Goal: Task Accomplishment & Management: Complete application form

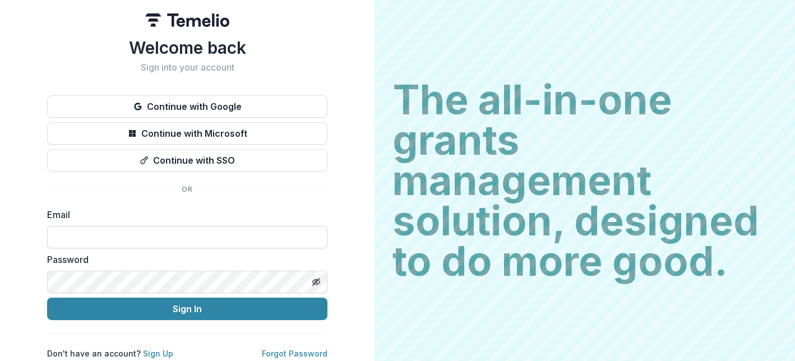
click at [88, 234] on input at bounding box center [187, 237] width 281 height 22
type input "**********"
click at [350, 280] on div "**********" at bounding box center [187, 180] width 375 height 361
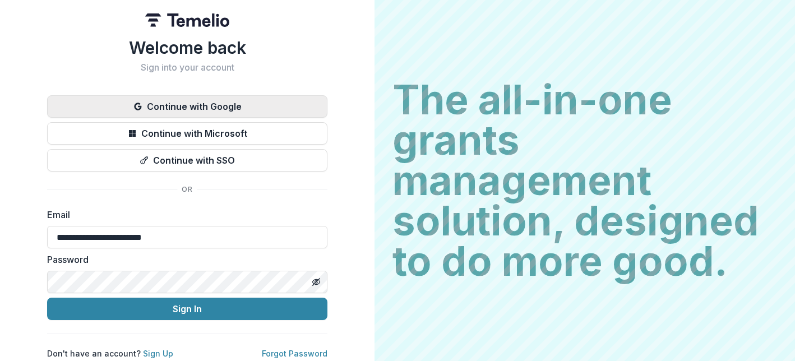
click at [214, 112] on button "Continue with Google" at bounding box center [187, 106] width 281 height 22
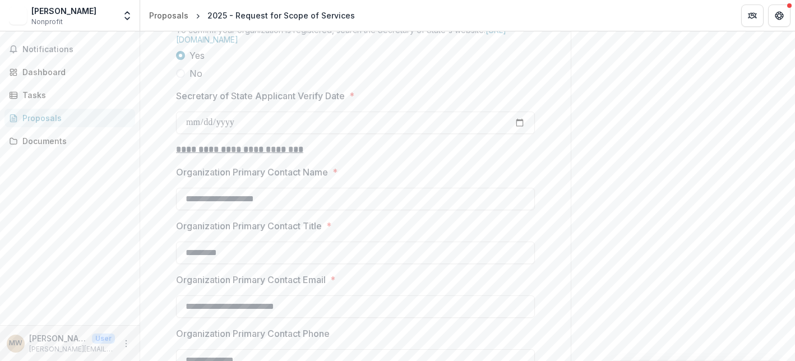
scroll to position [1134, 0]
click at [318, 101] on p "Secretary of State Applicant Verify Date" at bounding box center [260, 94] width 169 height 13
click at [318, 132] on input "**********" at bounding box center [355, 121] width 359 height 22
click at [411, 169] on div "**********" at bounding box center [355, 55] width 359 height 1903
click at [521, 132] on input "**********" at bounding box center [355, 121] width 359 height 22
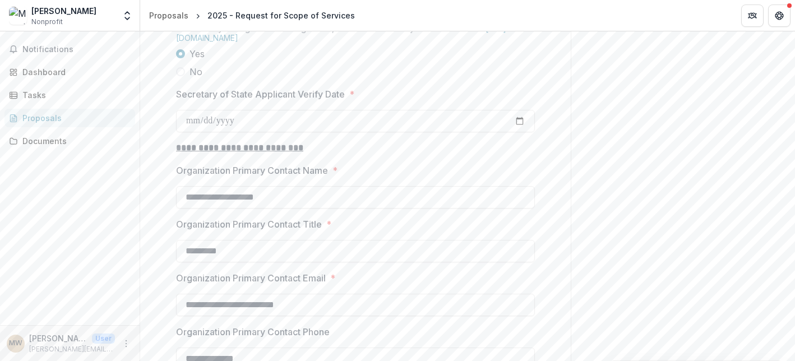
click at [488, 168] on div "**********" at bounding box center [355, 55] width 359 height 1903
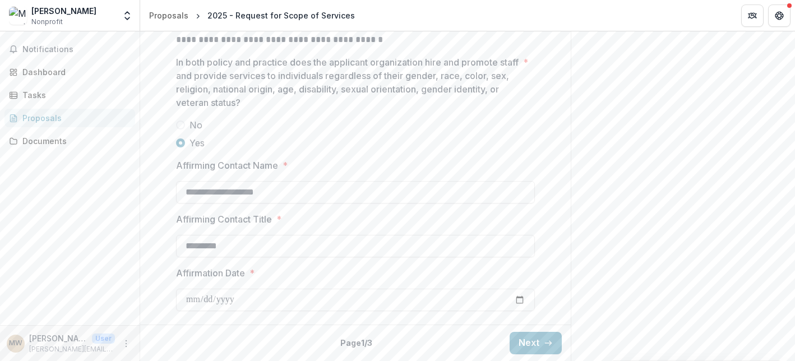
scroll to position [1906, 0]
click at [525, 345] on button "Next" at bounding box center [536, 343] width 52 height 22
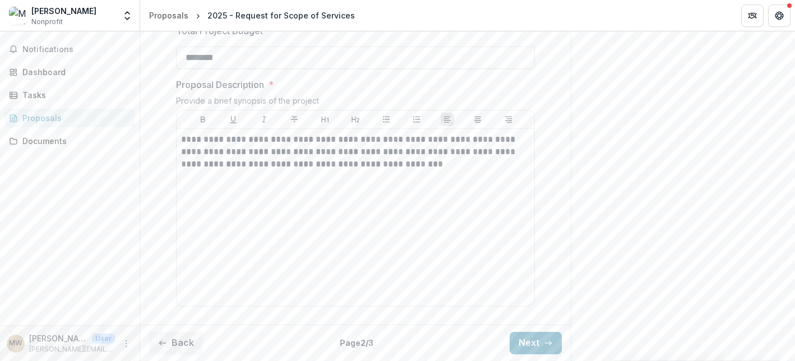
scroll to position [496, 0]
click at [522, 343] on button "Next" at bounding box center [536, 343] width 52 height 22
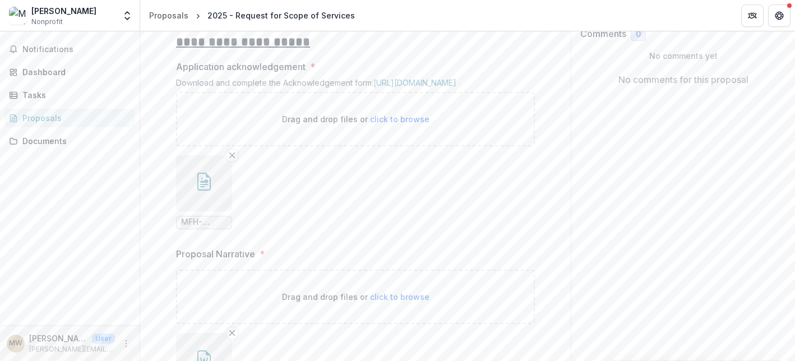
scroll to position [236, 0]
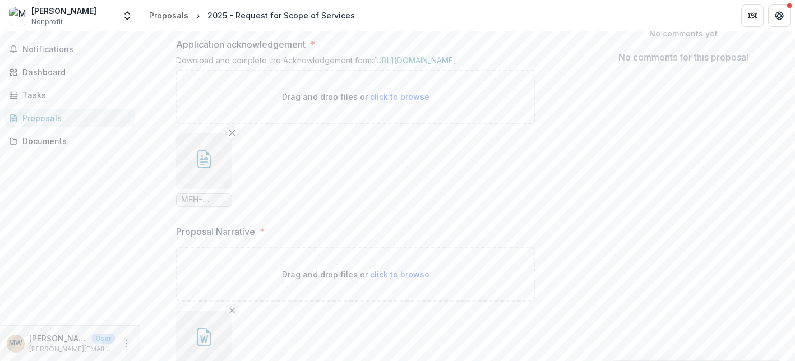
click at [380, 65] on link "https://mffh.org/wordpress/wp-content/uploads/2018/06/MFH-Service-Acknowledgeme…" at bounding box center [415, 61] width 83 height 10
click at [231, 135] on line "Remove File" at bounding box center [232, 132] width 5 height 5
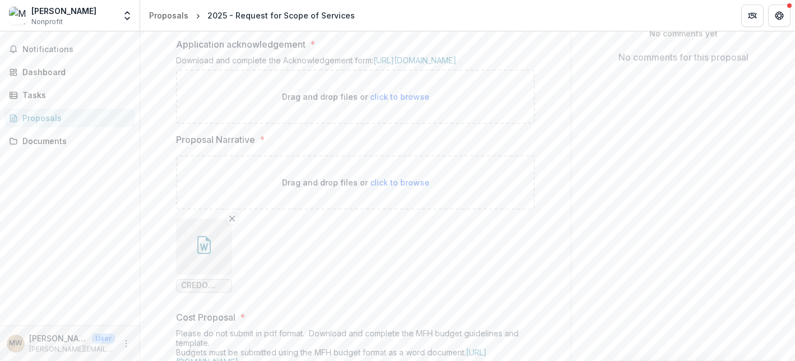
click at [402, 102] on span "click to browse" at bounding box center [399, 97] width 59 height 10
type input "**********"
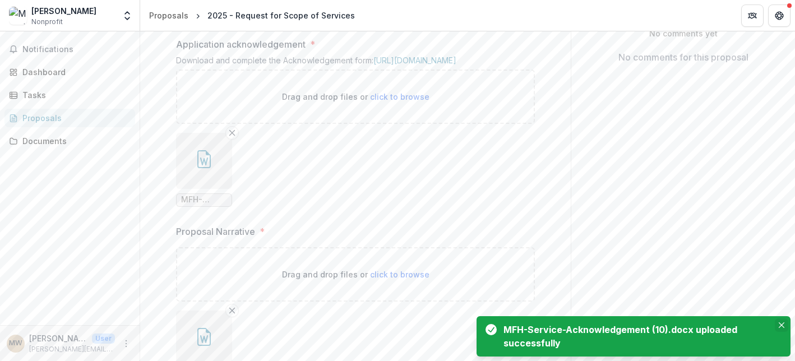
click at [785, 325] on button "Close" at bounding box center [781, 325] width 13 height 13
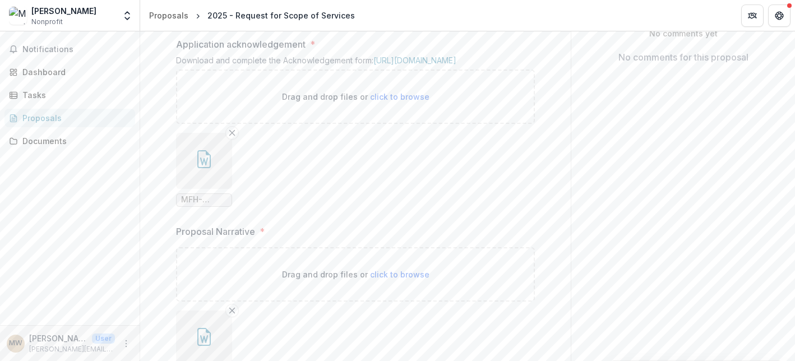
click at [206, 168] on icon "button" at bounding box center [204, 159] width 18 height 18
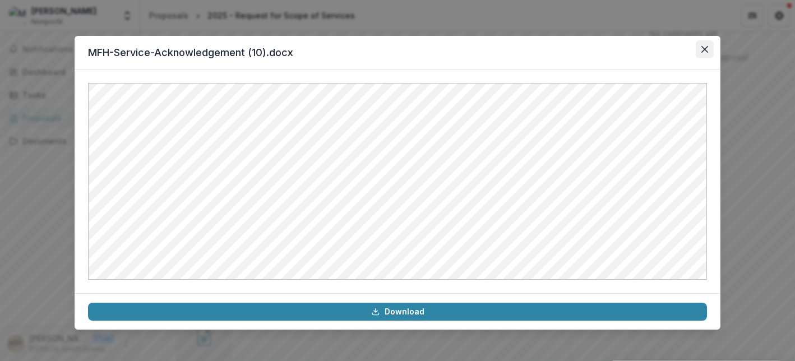
click at [703, 49] on icon "Close" at bounding box center [705, 49] width 7 height 7
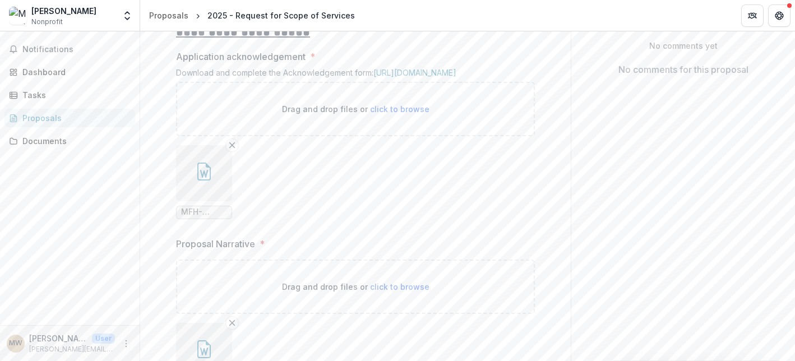
scroll to position [226, 0]
click at [208, 178] on icon "button" at bounding box center [203, 169] width 13 height 18
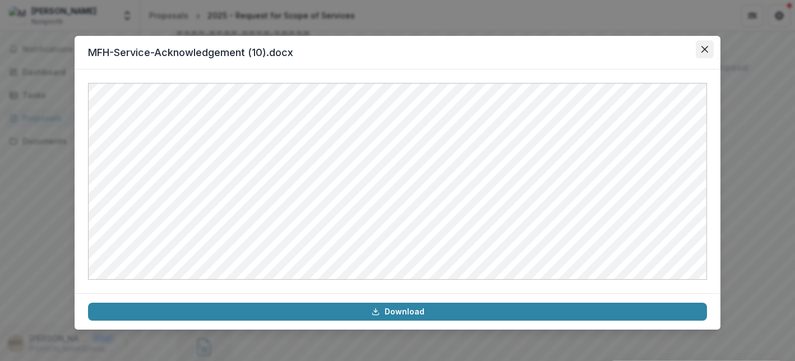
click at [707, 48] on icon "Close" at bounding box center [705, 49] width 7 height 7
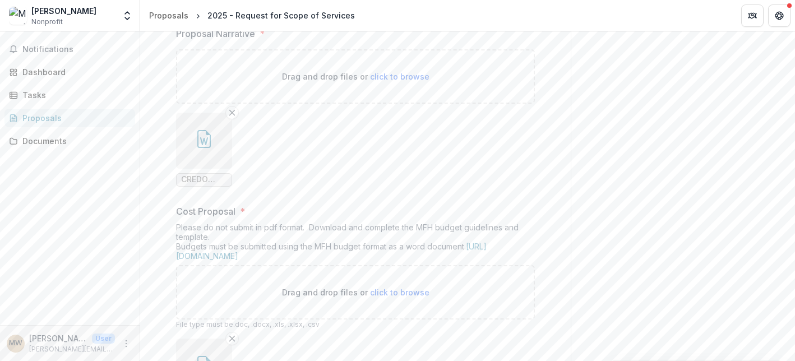
scroll to position [443, 0]
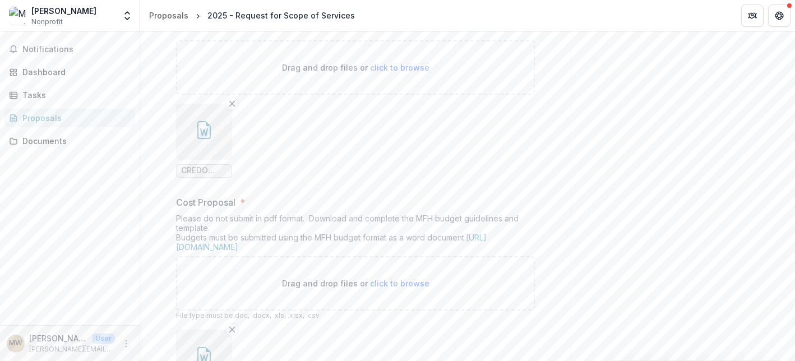
click at [210, 160] on button "button" at bounding box center [204, 132] width 56 height 56
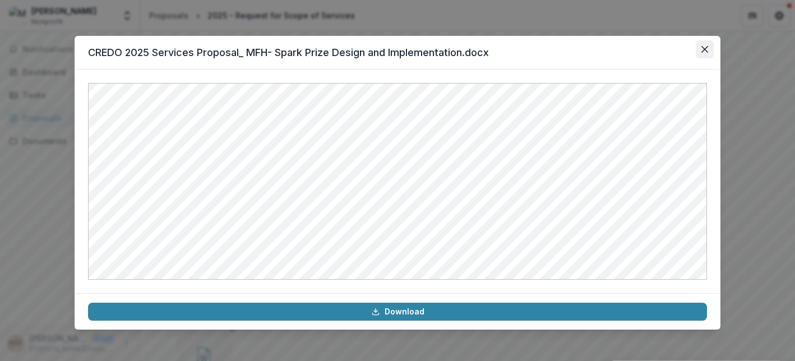
click at [706, 52] on icon "Close" at bounding box center [705, 49] width 7 height 7
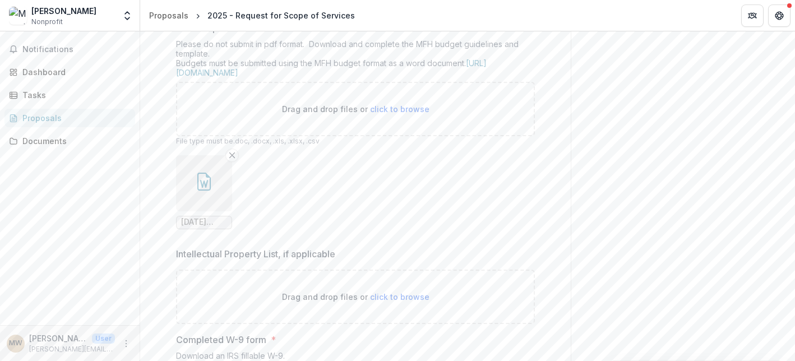
scroll to position [629, 0]
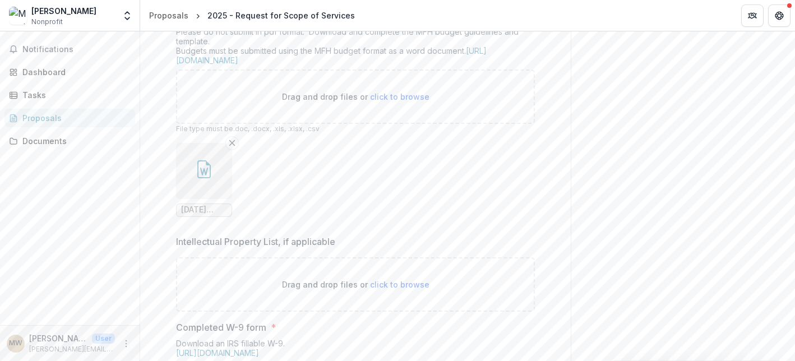
click at [204, 176] on icon "button" at bounding box center [204, 172] width 8 height 8
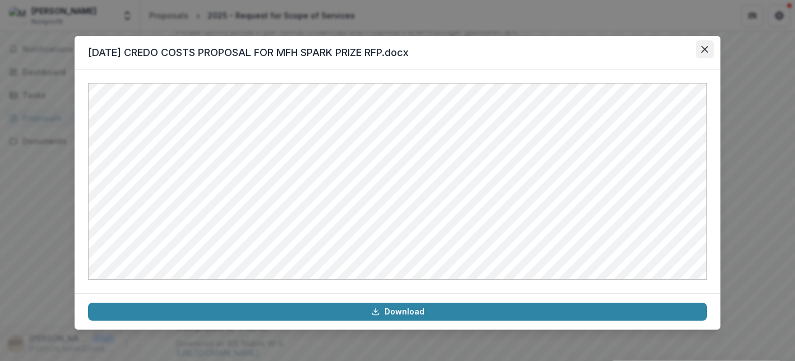
click at [706, 48] on icon "Close" at bounding box center [705, 49] width 7 height 7
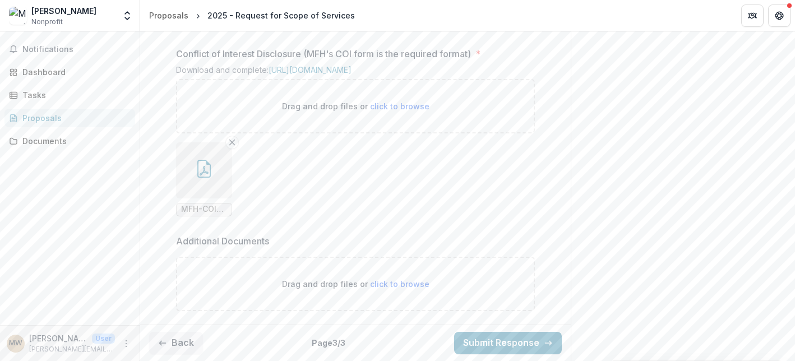
scroll to position [1164, 0]
click at [205, 199] on button "button" at bounding box center [204, 170] width 56 height 56
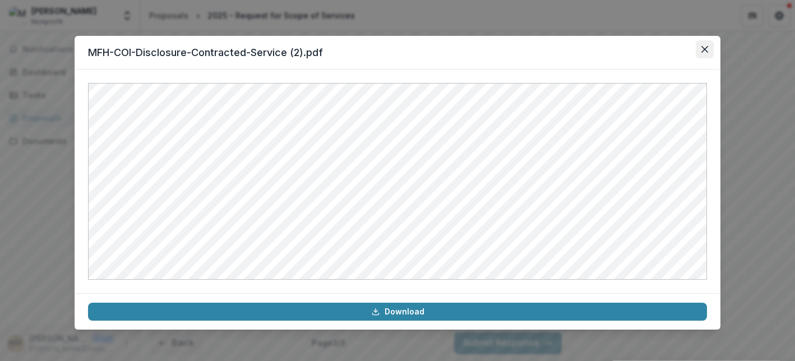
click at [704, 47] on icon "Close" at bounding box center [705, 49] width 7 height 7
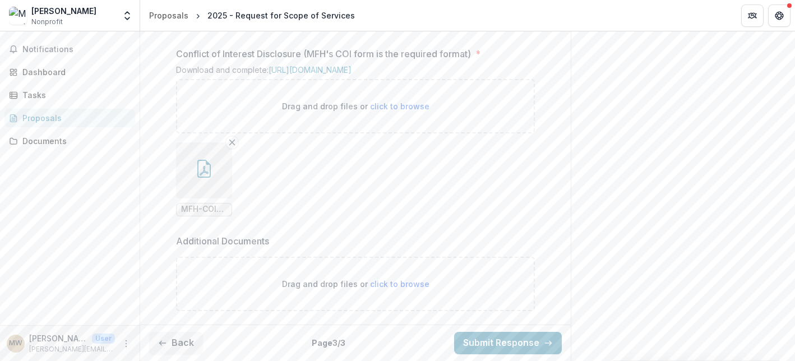
scroll to position [1204, 0]
click at [492, 342] on button "Submit Response" at bounding box center [508, 343] width 108 height 22
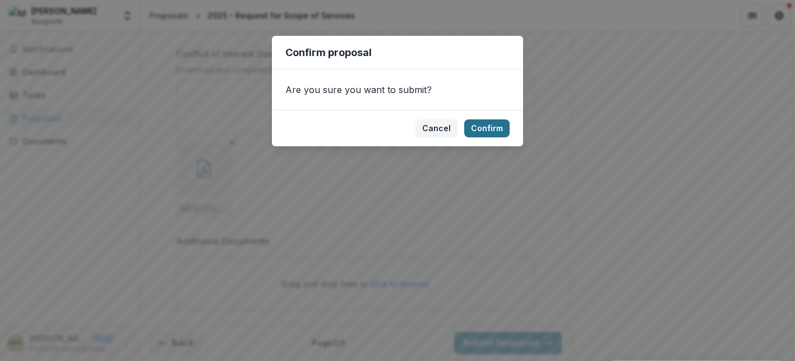
click at [490, 130] on button "Confirm" at bounding box center [487, 128] width 45 height 18
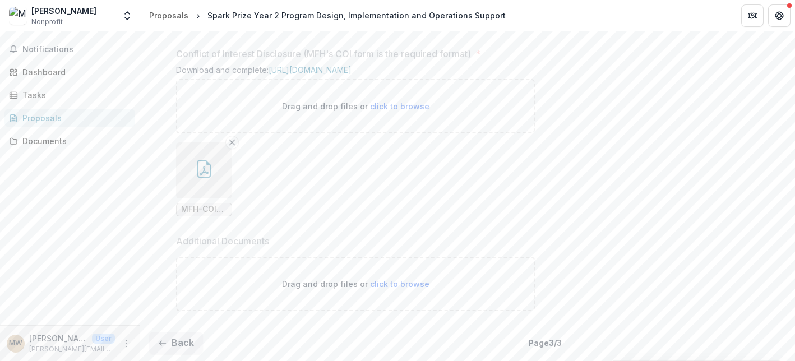
scroll to position [1254, 0]
click at [48, 75] on div "Dashboard" at bounding box center [74, 72] width 104 height 12
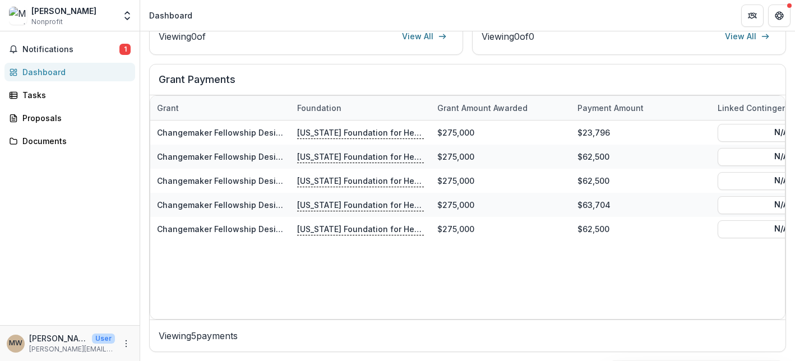
scroll to position [362, 0]
click at [52, 144] on div "Documents" at bounding box center [74, 141] width 104 height 12
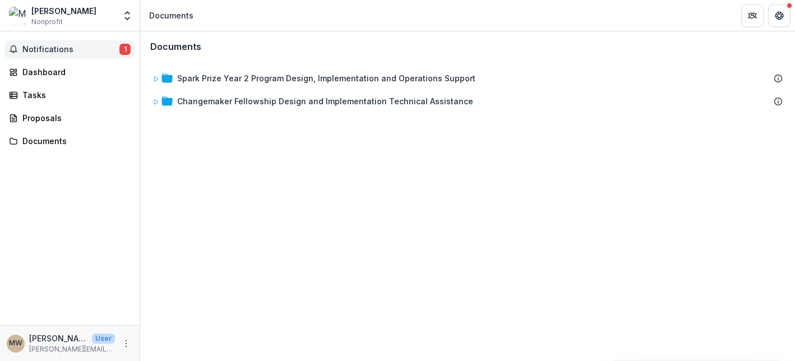
click at [126, 49] on span "1" at bounding box center [124, 49] width 11 height 11
click at [127, 343] on icon "More" at bounding box center [126, 343] width 9 height 9
